Goal: Task Accomplishment & Management: Check status

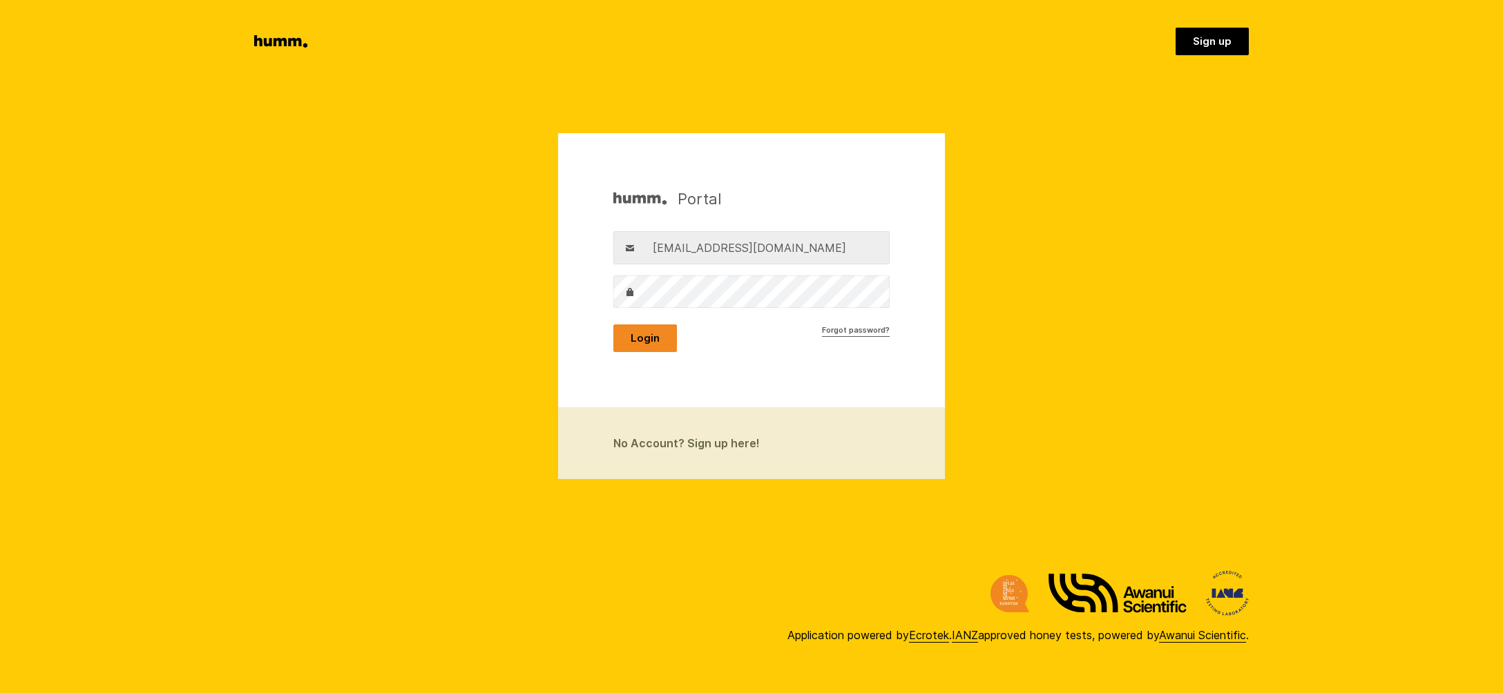
click at [648, 336] on button "Login" at bounding box center [645, 339] width 64 height 28
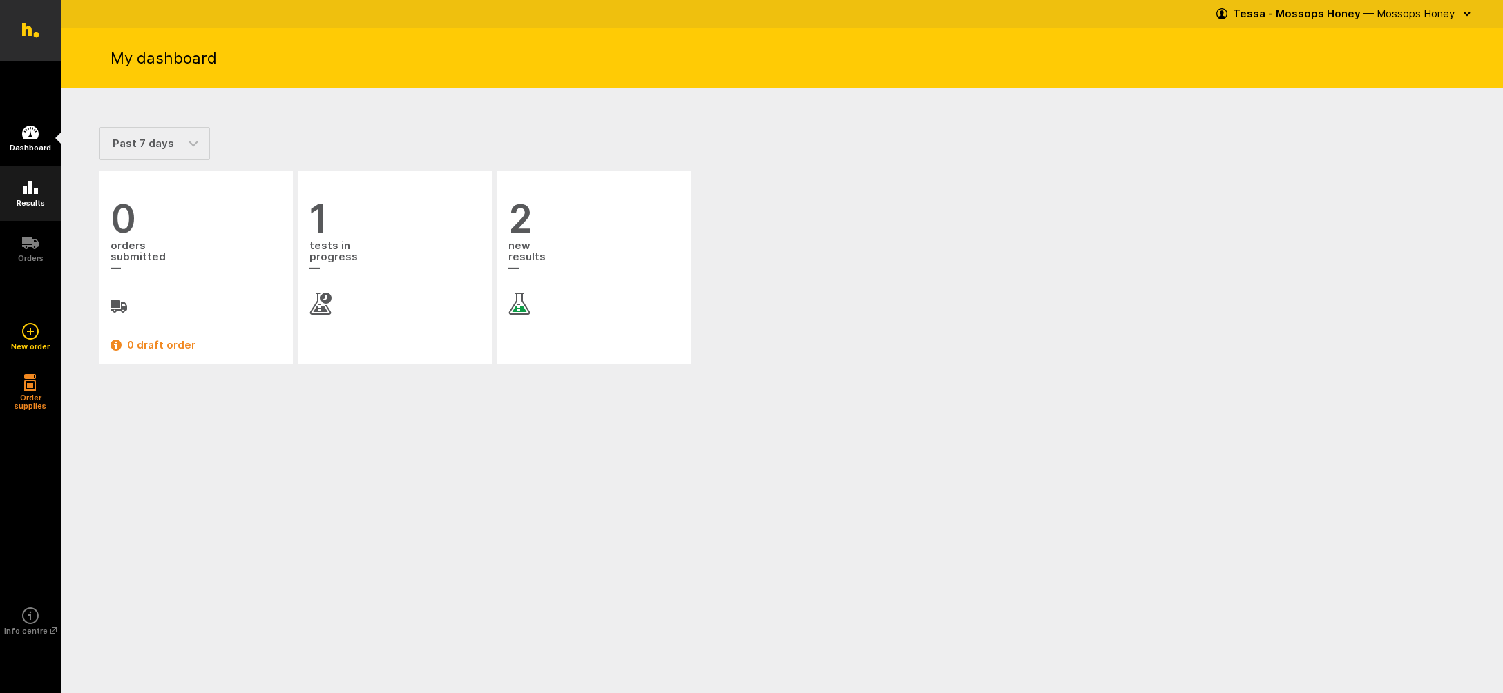
click at [26, 184] on icon at bounding box center [30, 188] width 17 height 17
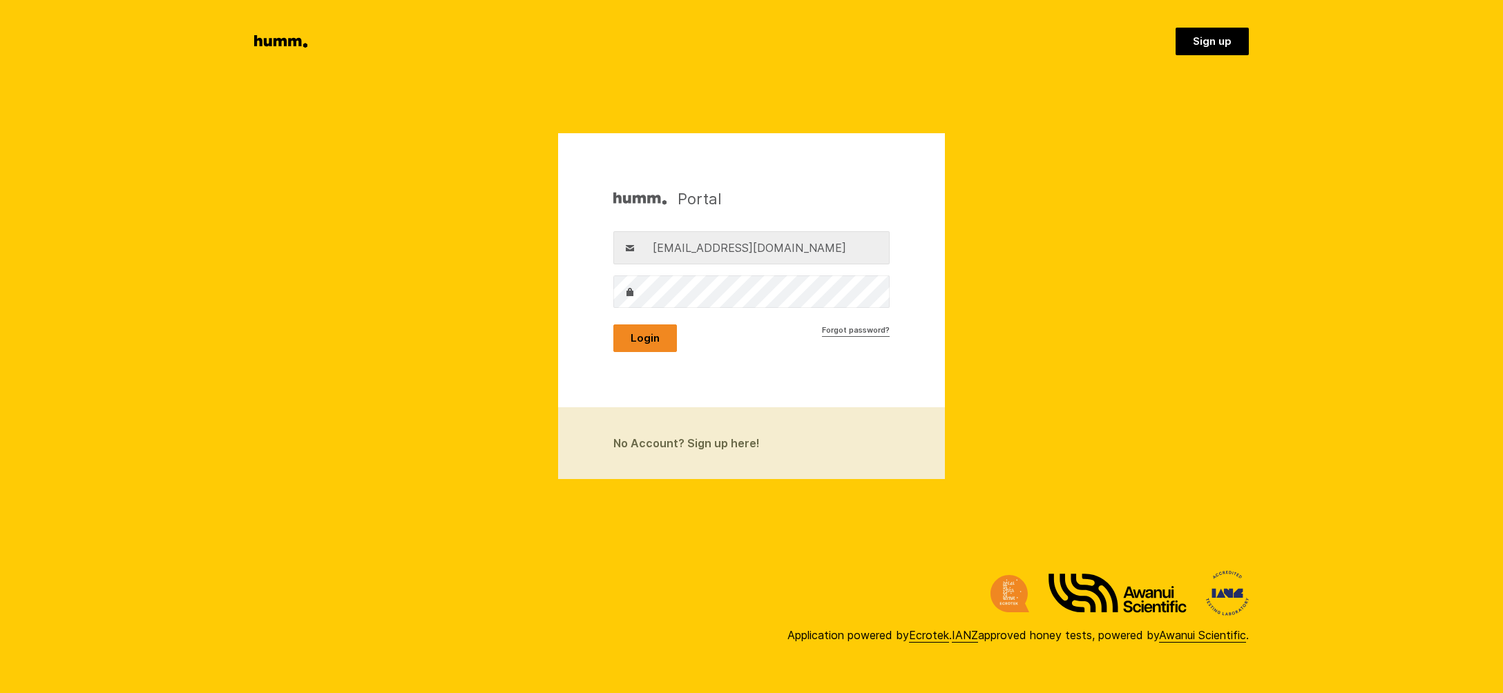
click at [655, 335] on button "Login" at bounding box center [645, 339] width 64 height 28
